Goal: Task Accomplishment & Management: Manage account settings

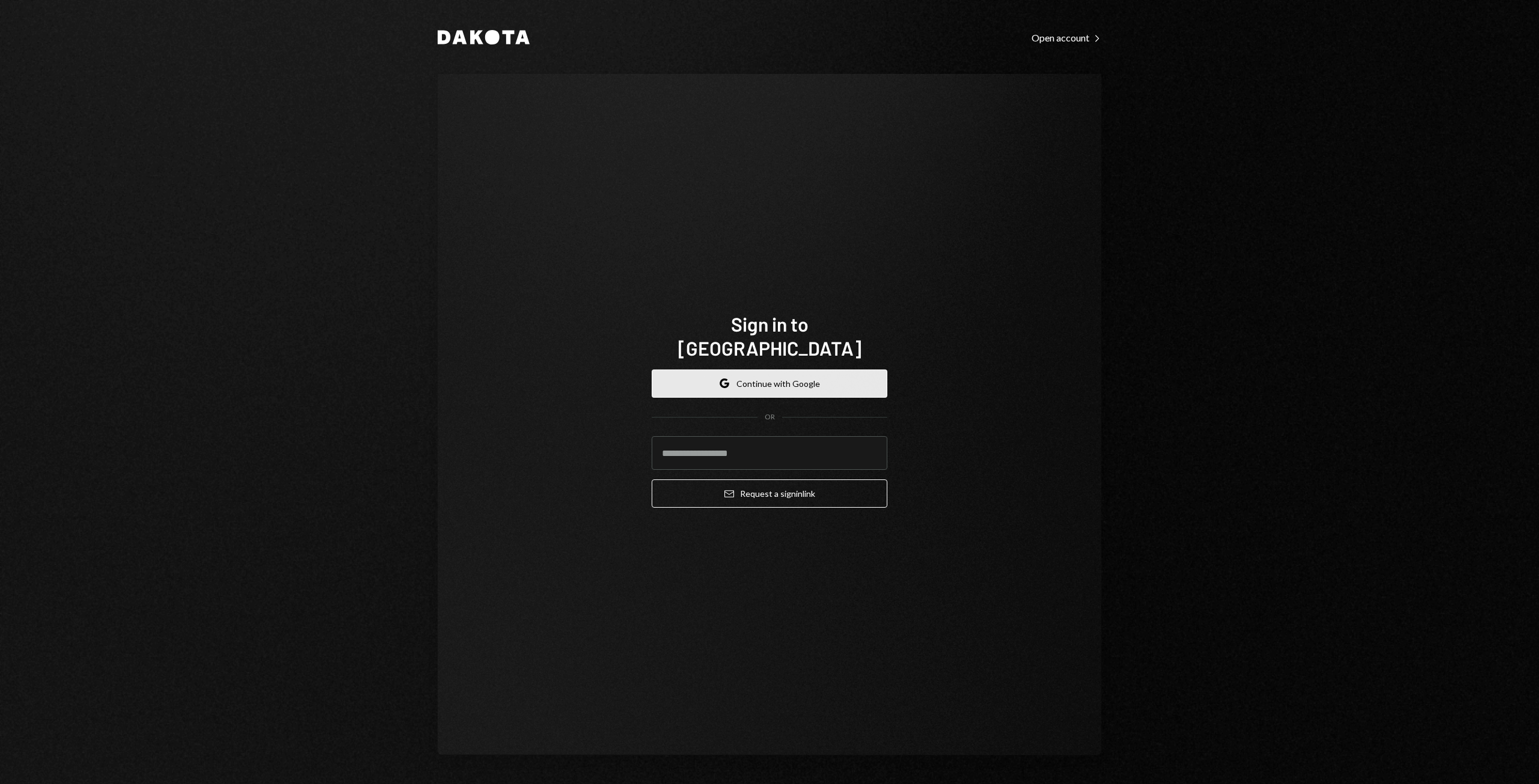
click at [776, 374] on button "Google Continue with Google" at bounding box center [770, 384] width 236 height 28
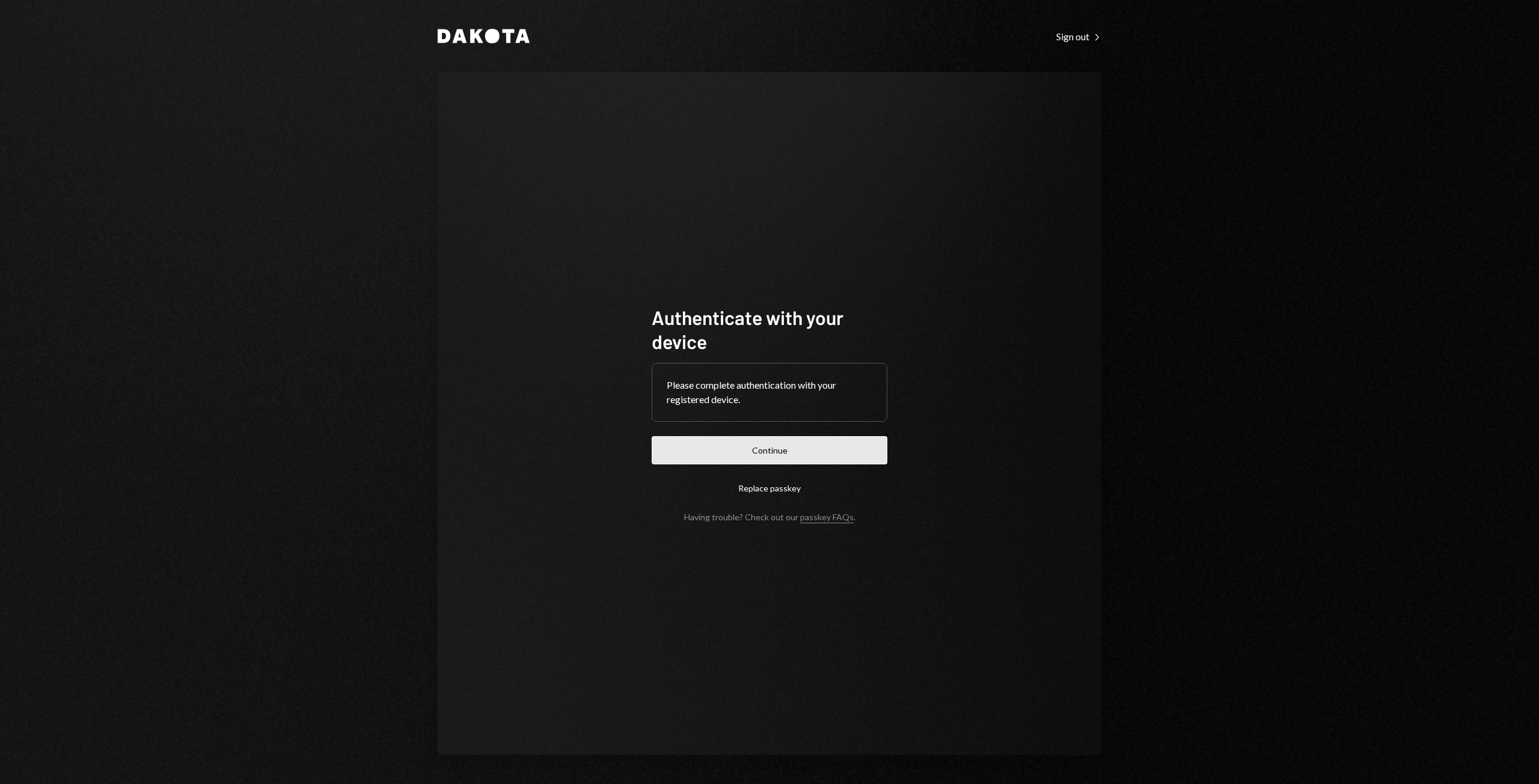
click at [781, 445] on button "Continue" at bounding box center [770, 450] width 236 height 28
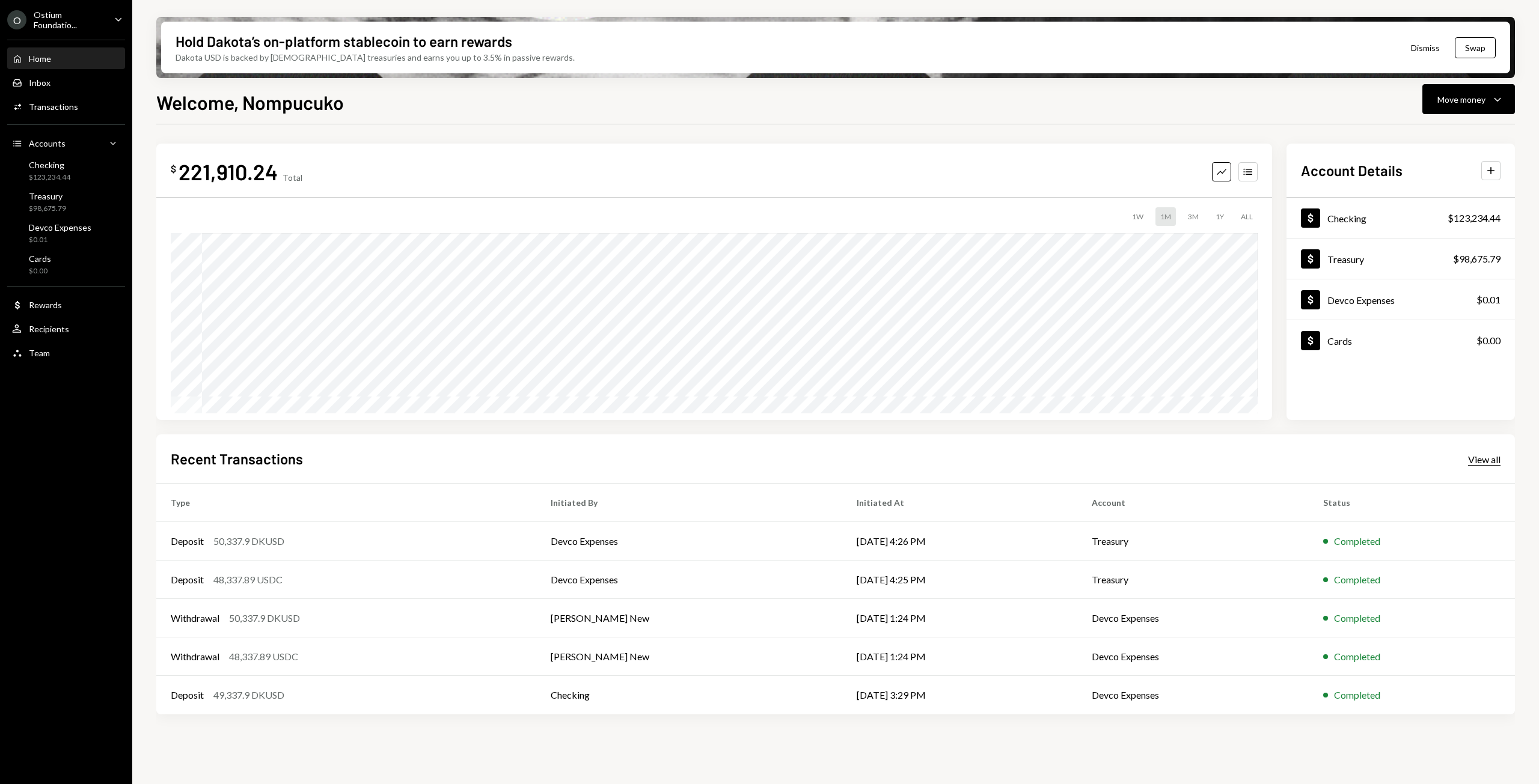
click at [1473, 457] on div "View all" at bounding box center [1484, 460] width 33 height 12
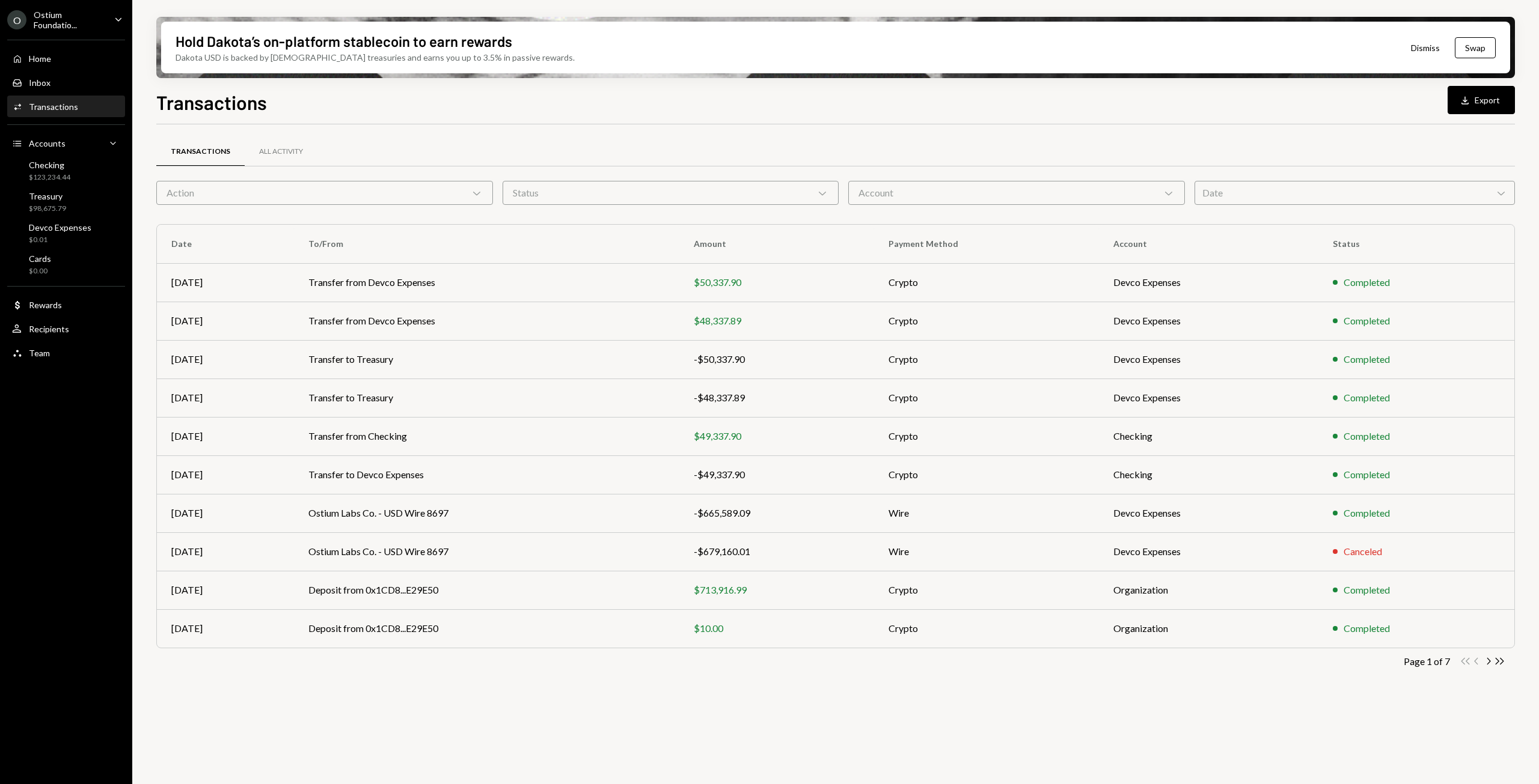
click at [982, 196] on div "Account Chevron Down" at bounding box center [1016, 193] width 337 height 24
click at [1085, 144] on div "Transactions All Activity" at bounding box center [835, 151] width 1359 height 31
click at [1480, 101] on button "Download Export" at bounding box center [1481, 99] width 68 height 28
